Goal: Browse casually: Explore the website without a specific task or goal

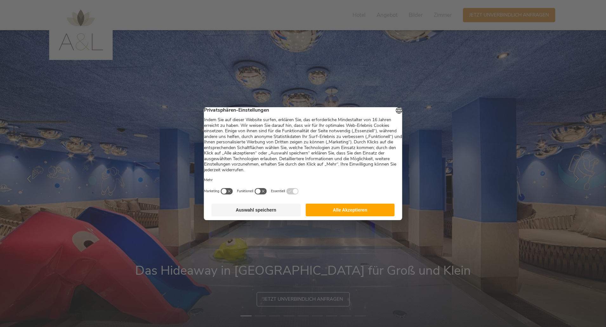
click at [329, 214] on button "Alle Akzeptieren" at bounding box center [350, 210] width 89 height 13
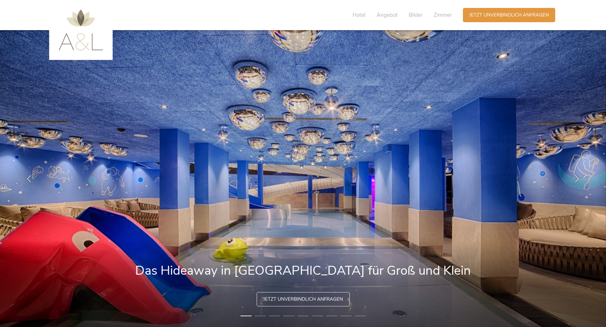
click at [89, 37] on img at bounding box center [81, 30] width 44 height 41
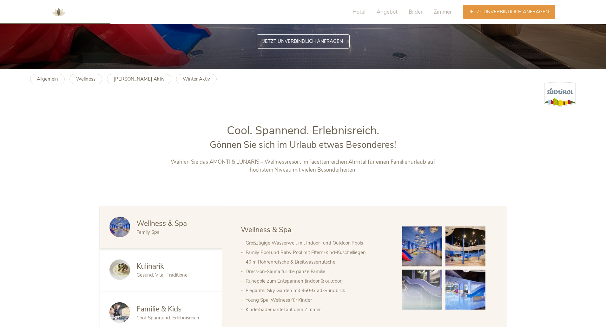
scroll to position [349, 0]
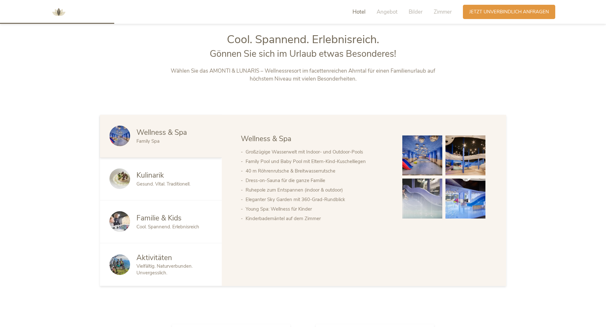
click at [463, 197] on img at bounding box center [466, 199] width 40 height 40
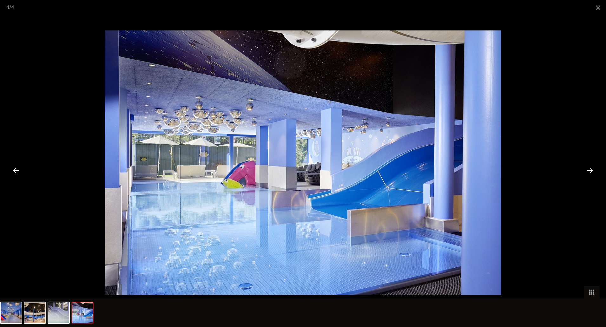
click at [589, 168] on div at bounding box center [590, 171] width 20 height 20
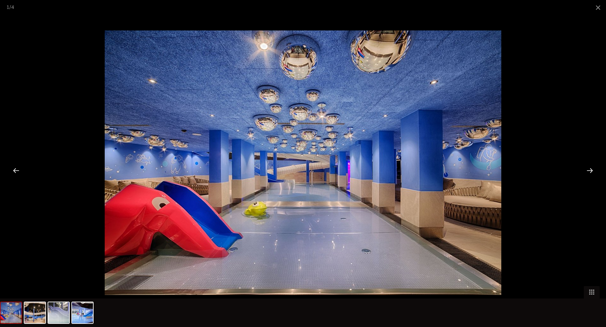
click at [589, 168] on div at bounding box center [590, 171] width 20 height 20
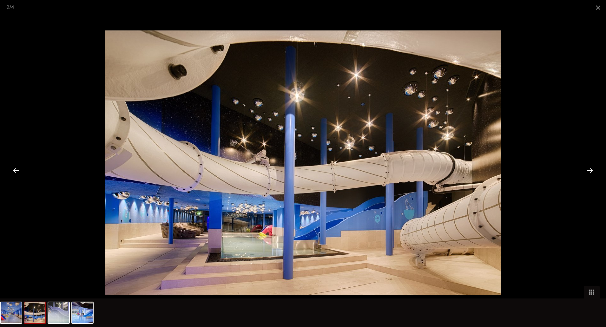
click at [588, 168] on div at bounding box center [590, 171] width 20 height 20
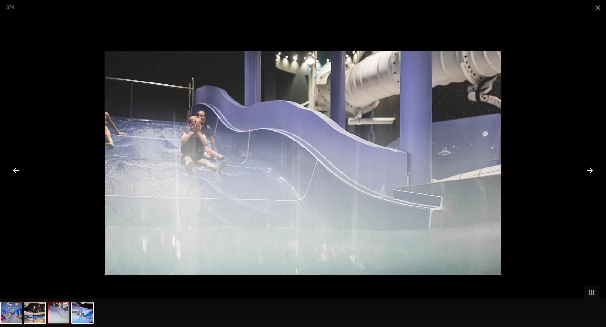
click at [588, 168] on div at bounding box center [590, 171] width 20 height 20
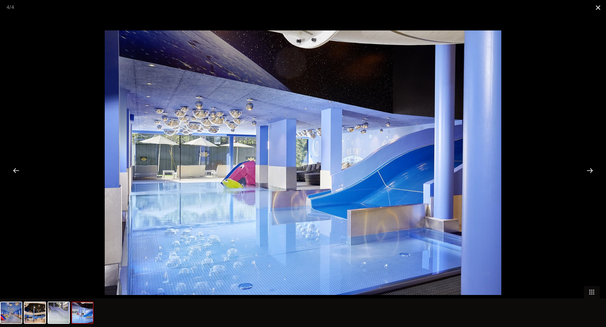
click at [598, 6] on span at bounding box center [599, 7] width 16 height 15
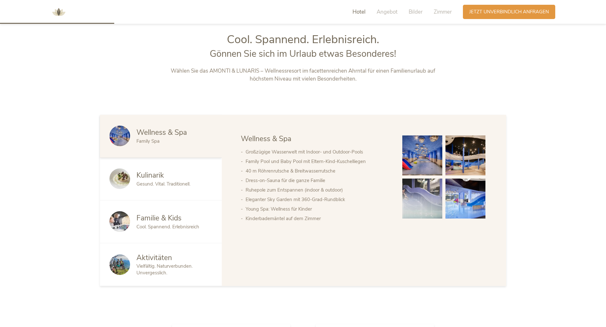
click at [359, 12] on span "Hotel" at bounding box center [359, 11] width 13 height 7
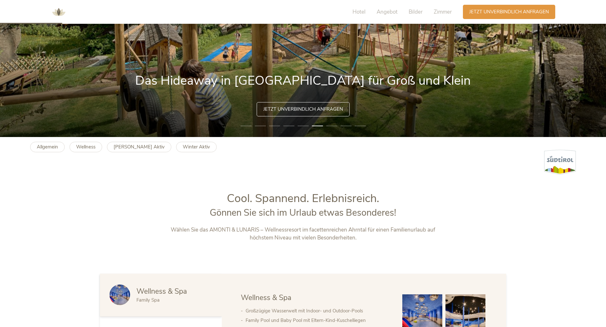
scroll to position [191, 0]
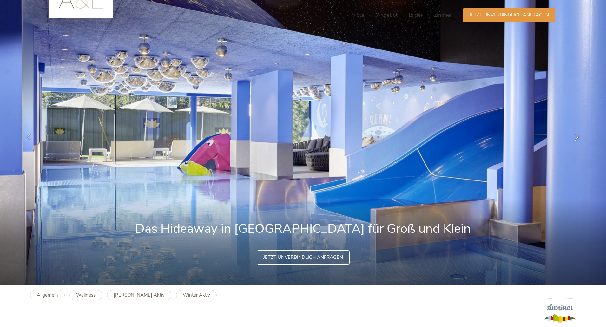
scroll to position [0, 0]
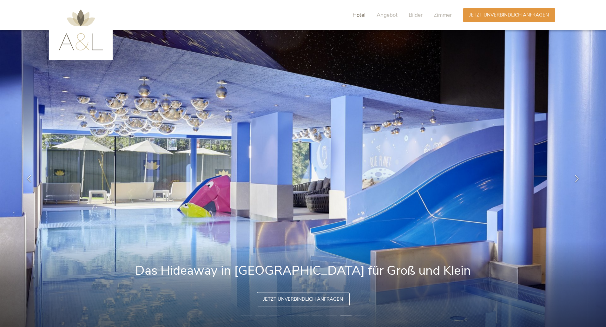
click at [362, 12] on span "Hotel" at bounding box center [359, 14] width 13 height 7
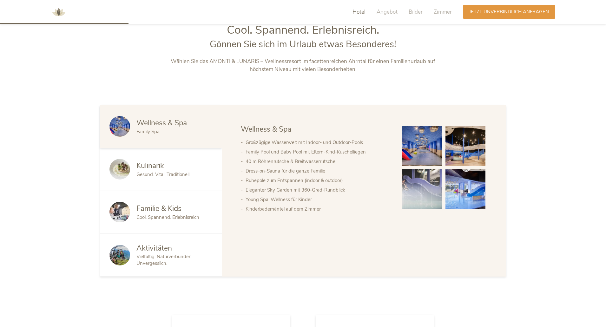
scroll to position [358, 0]
click at [60, 10] on img at bounding box center [58, 12] width 19 height 19
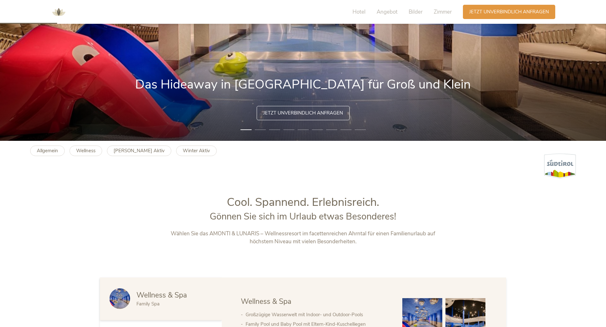
scroll to position [191, 0]
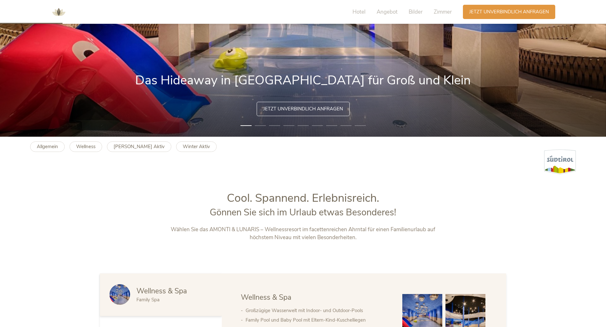
click at [258, 126] on li "2" at bounding box center [260, 126] width 11 height 6
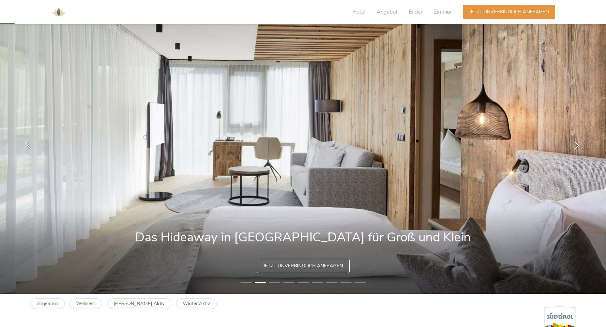
scroll to position [32, 0]
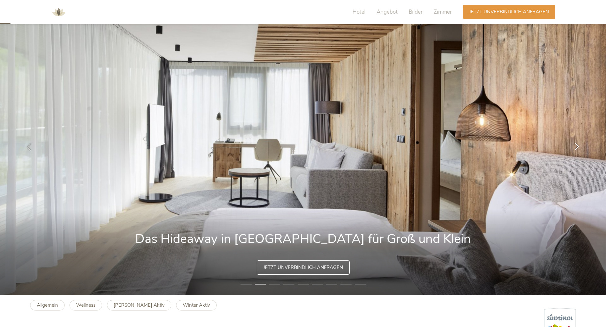
click at [577, 145] on icon at bounding box center [577, 146] width 7 height 7
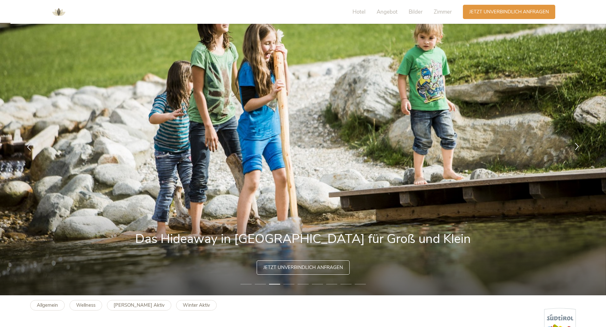
click at [577, 145] on icon at bounding box center [577, 146] width 7 height 7
click at [579, 150] on div at bounding box center [577, 147] width 20 height 20
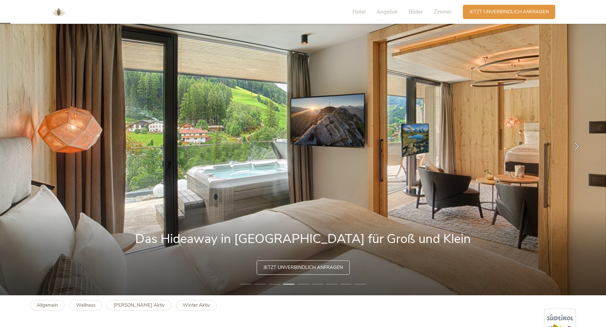
click at [579, 149] on icon at bounding box center [577, 146] width 7 height 7
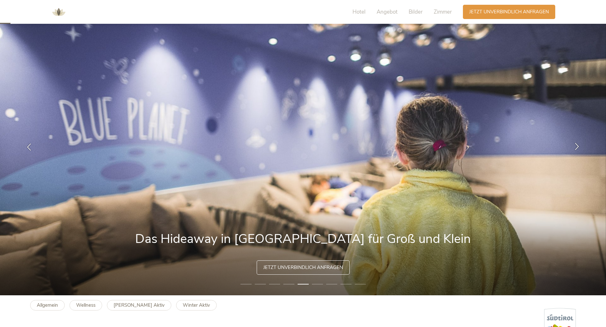
click at [579, 149] on icon at bounding box center [577, 146] width 7 height 7
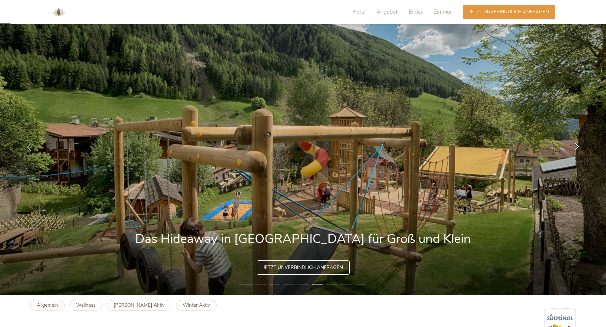
click at [578, 147] on icon at bounding box center [577, 146] width 7 height 7
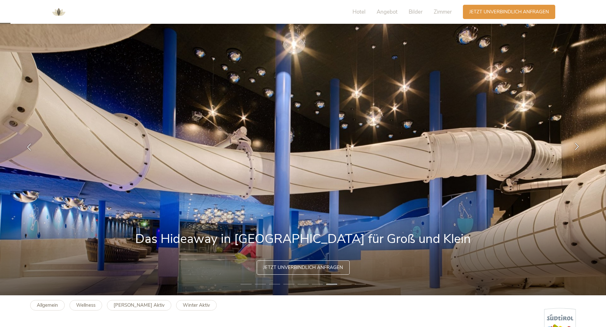
click at [578, 147] on icon at bounding box center [577, 146] width 7 height 7
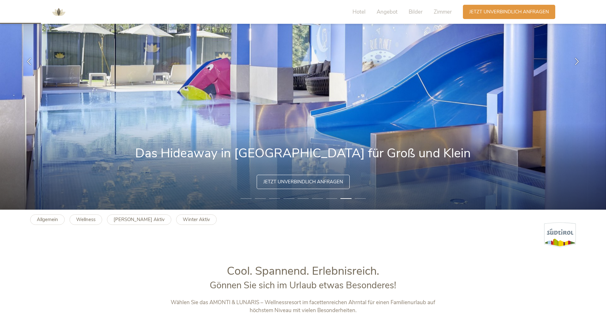
scroll to position [127, 0]
